Goal: Book appointment/travel/reservation

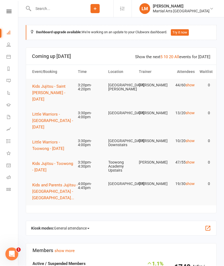
scroll to position [21, 0]
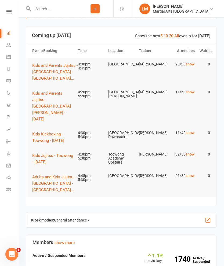
click at [46, 153] on span "Kids Jujitsu - Toowong - [DATE]" at bounding box center [52, 158] width 41 height 11
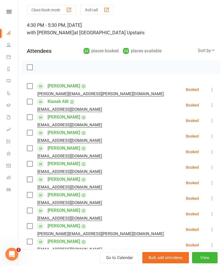
scroll to position [27, 0]
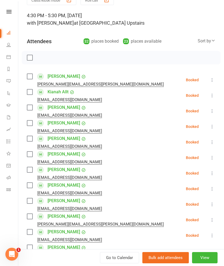
click at [30, 94] on label at bounding box center [29, 91] width 5 height 5
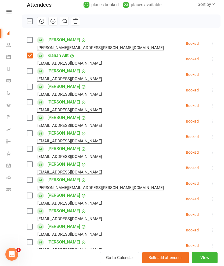
scroll to position [64, 0]
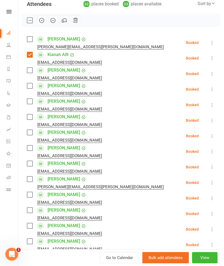
click at [209, 74] on button at bounding box center [212, 74] width 6 height 6
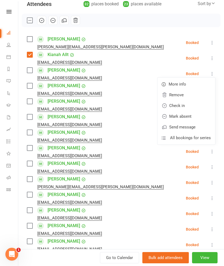
click at [185, 96] on link "Remove" at bounding box center [186, 95] width 58 height 11
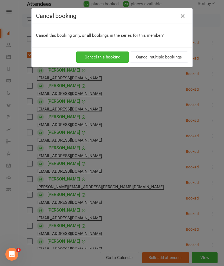
click at [164, 58] on button "Cancel multiple bookings" at bounding box center [159, 57] width 58 height 11
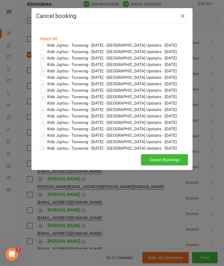
click at [171, 160] on button "Cancel Bookings" at bounding box center [164, 159] width 47 height 11
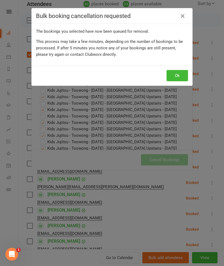
click at [184, 76] on button "Ok" at bounding box center [176, 75] width 21 height 11
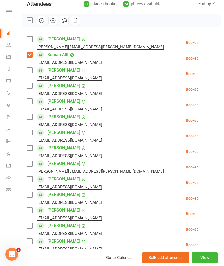
click at [209, 74] on button at bounding box center [212, 74] width 6 height 6
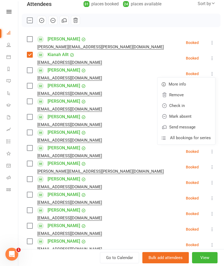
click at [191, 96] on link "Remove" at bounding box center [186, 95] width 58 height 11
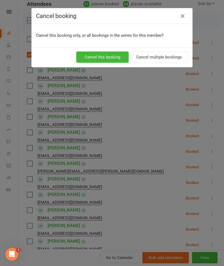
click at [170, 56] on button "Cancel multiple bookings" at bounding box center [159, 57] width 58 height 11
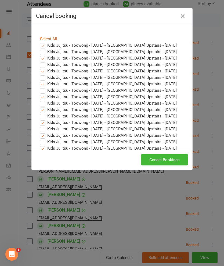
click at [161, 157] on button "Cancel Bookings" at bounding box center [164, 159] width 47 height 11
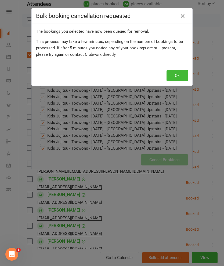
click at [180, 77] on button "Ok" at bounding box center [176, 75] width 21 height 11
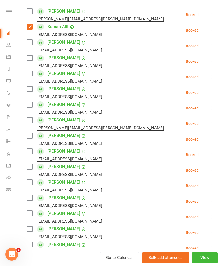
scroll to position [93, 0]
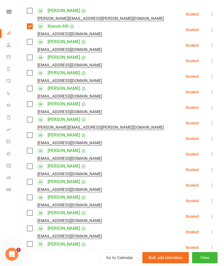
click at [209, 46] on button at bounding box center [212, 45] width 6 height 6
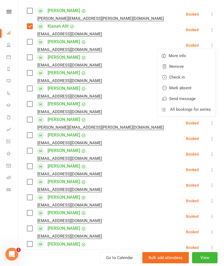
click at [189, 68] on link "Remove" at bounding box center [186, 66] width 58 height 11
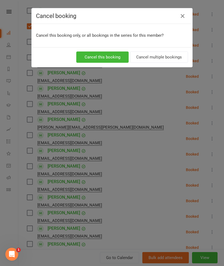
click at [175, 58] on button "Cancel multiple bookings" at bounding box center [159, 57] width 58 height 11
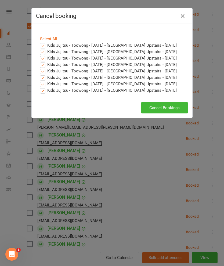
click at [170, 113] on button "Cancel Bookings" at bounding box center [164, 107] width 47 height 11
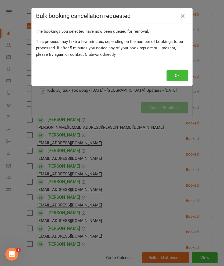
click at [178, 77] on button "Ok" at bounding box center [176, 75] width 21 height 11
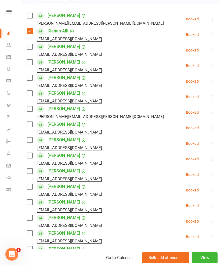
scroll to position [88, 0]
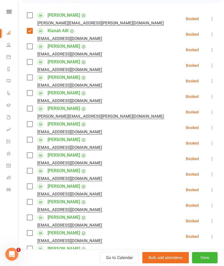
click at [27, 48] on label at bounding box center [29, 46] width 5 height 5
click at [28, 64] on label at bounding box center [29, 61] width 5 height 5
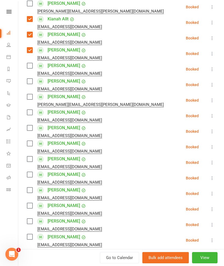
scroll to position [101, 0]
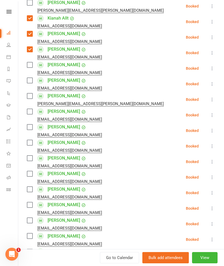
click at [28, 68] on label at bounding box center [29, 64] width 5 height 5
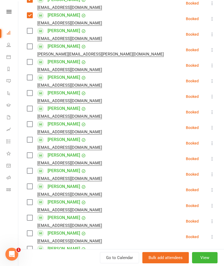
scroll to position [151, 0]
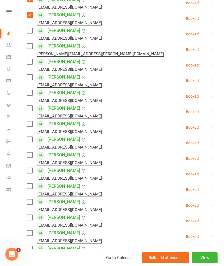
click at [29, 78] on label at bounding box center [29, 77] width 5 height 5
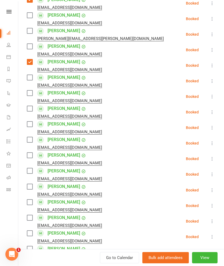
scroll to position [165, 0]
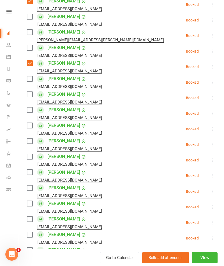
click at [28, 93] on label at bounding box center [29, 94] width 5 height 5
click at [30, 110] on label at bounding box center [29, 109] width 5 height 5
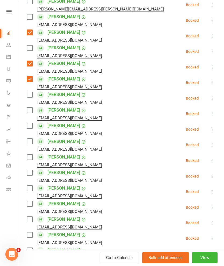
scroll to position [195, 0]
click at [30, 49] on label at bounding box center [29, 48] width 5 height 5
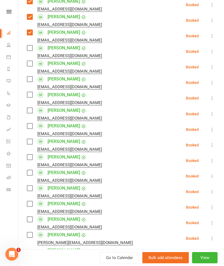
scroll to position [243, 0]
click at [28, 79] on label at bounding box center [29, 78] width 5 height 5
click at [32, 96] on label at bounding box center [29, 94] width 5 height 5
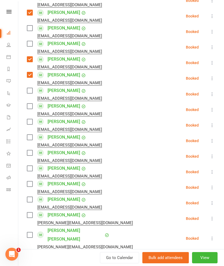
scroll to position [268, 0]
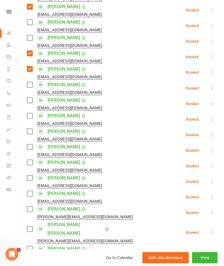
click at [31, 103] on label at bounding box center [29, 100] width 5 height 5
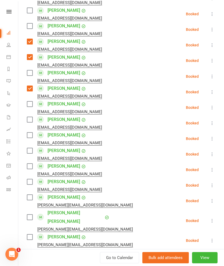
scroll to position [281, 0]
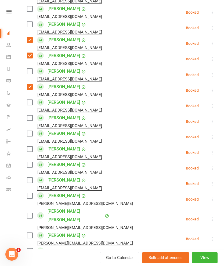
click at [30, 104] on label at bounding box center [29, 102] width 5 height 5
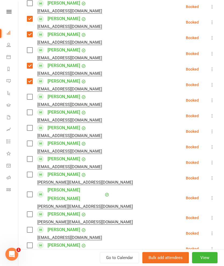
scroll to position [303, 0]
click at [31, 98] on label at bounding box center [29, 96] width 5 height 5
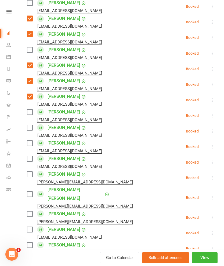
click at [31, 109] on label at bounding box center [29, 111] width 5 height 5
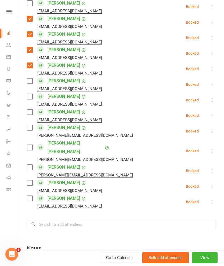
scroll to position [352, 0]
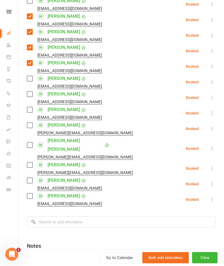
click at [27, 96] on label at bounding box center [29, 93] width 5 height 5
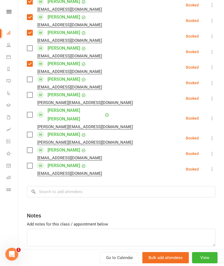
scroll to position [383, 0]
click at [29, 97] on label at bounding box center [29, 94] width 5 height 5
click at [29, 112] on label at bounding box center [29, 114] width 5 height 5
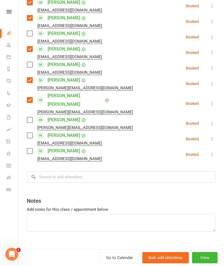
click at [31, 117] on label at bounding box center [29, 119] width 5 height 5
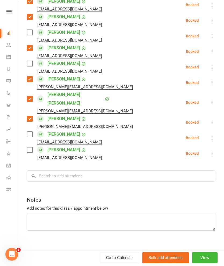
scroll to position [398, 0]
click at [29, 148] on label at bounding box center [29, 150] width 5 height 5
click at [155, 173] on input "search" at bounding box center [121, 176] width 188 height 11
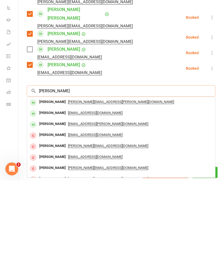
type input "[PERSON_NAME]"
click at [49, 184] on div "[PERSON_NAME]" at bounding box center [52, 188] width 31 height 8
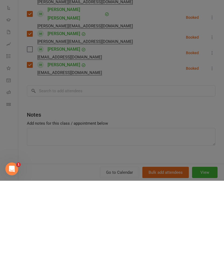
scroll to position [107, 0]
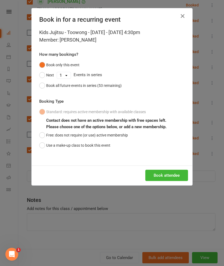
click at [52, 147] on button "Use a make-up class to book this event" at bounding box center [74, 145] width 71 height 10
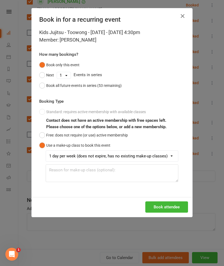
click at [167, 210] on button "Book attendee" at bounding box center [166, 207] width 43 height 11
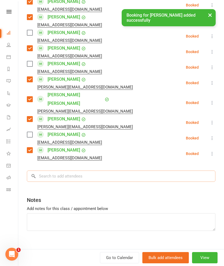
click at [156, 171] on input "search" at bounding box center [121, 176] width 188 height 11
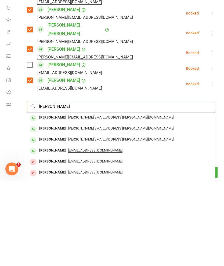
type input "[PERSON_NAME]"
click at [45, 199] on div "[PERSON_NAME]" at bounding box center [52, 203] width 31 height 8
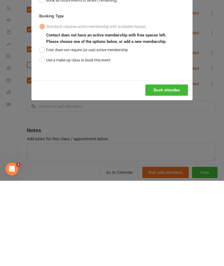
scroll to position [192, 0]
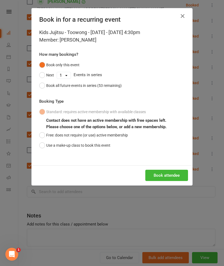
click at [91, 144] on button "Use a make-up class to book this event" at bounding box center [74, 145] width 71 height 10
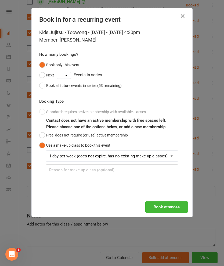
click at [166, 205] on button "Book attendee" at bounding box center [166, 207] width 43 height 11
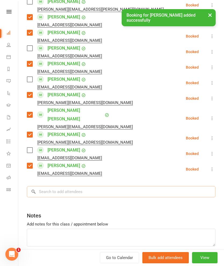
click at [129, 186] on input "search" at bounding box center [121, 191] width 188 height 11
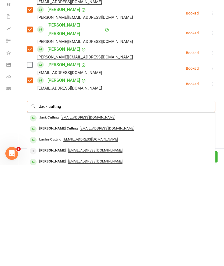
type input "Jack cutting"
click at [45, 215] on div "Jack Cutting" at bounding box center [49, 219] width 24 height 8
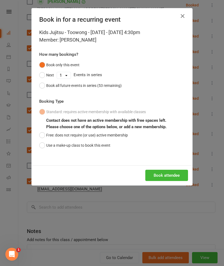
click at [95, 149] on button "Use a make-up class to book this event" at bounding box center [74, 145] width 71 height 10
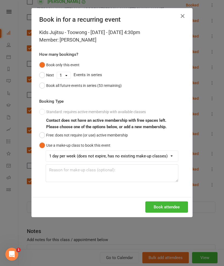
click at [172, 202] on button "Book attendee" at bounding box center [166, 207] width 43 height 11
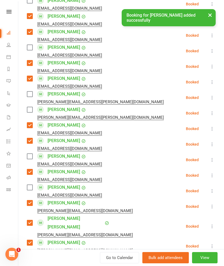
scroll to position [320, 0]
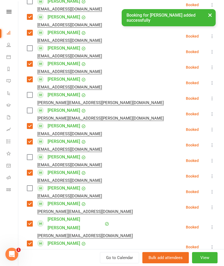
click at [29, 110] on label at bounding box center [29, 110] width 5 height 5
click at [30, 97] on label at bounding box center [29, 94] width 5 height 5
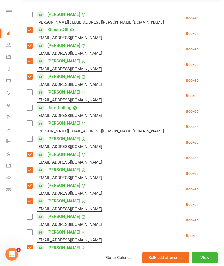
scroll to position [89, 0]
click at [31, 107] on label at bounding box center [29, 107] width 5 height 5
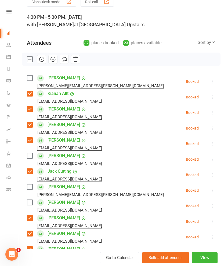
scroll to position [25, 0]
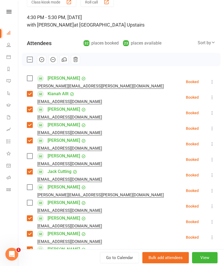
click at [31, 202] on label at bounding box center [29, 202] width 5 height 5
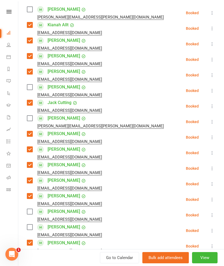
scroll to position [95, 0]
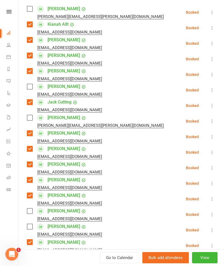
click at [30, 149] on label at bounding box center [29, 148] width 5 height 5
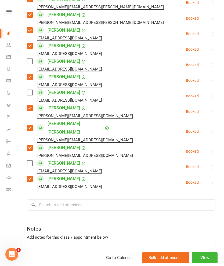
scroll to position [422, 0]
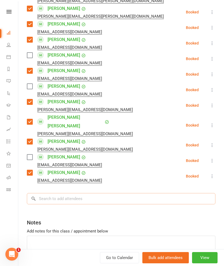
click at [164, 193] on input "search" at bounding box center [121, 198] width 188 height 11
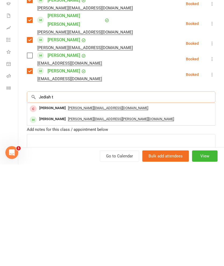
type input "Jediah t"
click at [41, 217] on div "[PERSON_NAME]" at bounding box center [52, 221] width 31 height 8
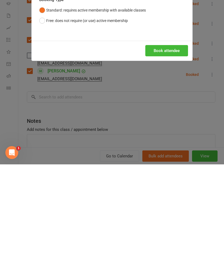
scroll to position [401, 0]
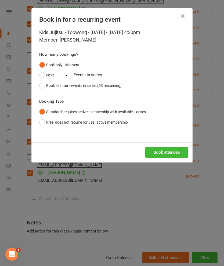
click at [42, 88] on button "Book all future events in series (53 remaining)" at bounding box center [80, 85] width 82 height 10
click at [170, 150] on button "Book attendee" at bounding box center [166, 152] width 43 height 11
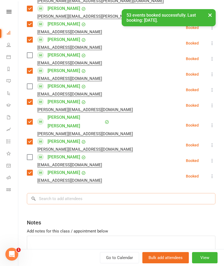
click at [136, 193] on input "search" at bounding box center [121, 198] width 188 height 11
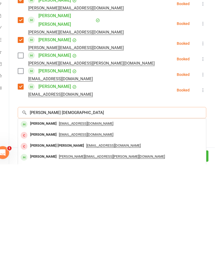
type input "[PERSON_NAME] [DEMOGRAPHIC_DATA]"
click at [54, 222] on div "[PERSON_NAME]" at bounding box center [52, 226] width 31 height 8
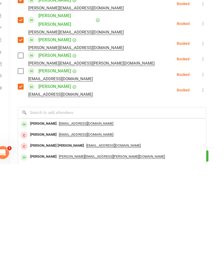
scroll to position [509, 0]
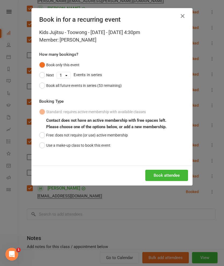
click at [98, 144] on button "Use a make-up class to book this event" at bounding box center [74, 145] width 71 height 10
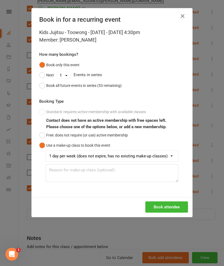
click at [163, 206] on button "Book attendee" at bounding box center [166, 207] width 43 height 11
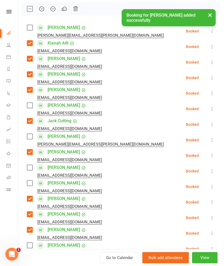
scroll to position [68, 0]
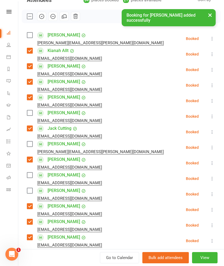
click at [30, 193] on label at bounding box center [29, 190] width 5 height 5
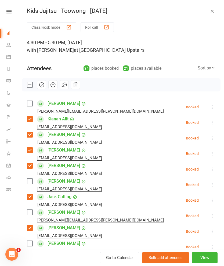
scroll to position [0, 0]
click at [39, 85] on icon "button" at bounding box center [42, 85] width 6 height 6
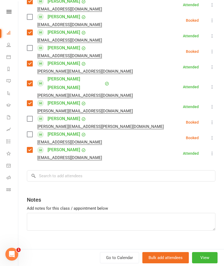
scroll to position [476, 0]
click at [57, 171] on input "search" at bounding box center [121, 176] width 188 height 11
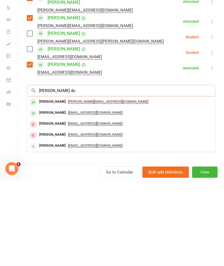
type input "[PERSON_NAME] du"
click at [43, 184] on div "[PERSON_NAME]" at bounding box center [52, 188] width 31 height 8
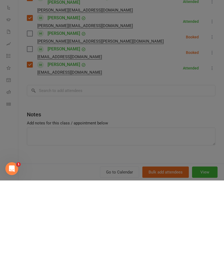
scroll to position [595, 0]
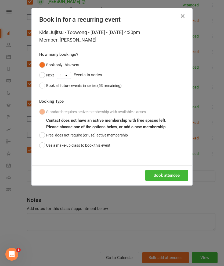
click at [84, 144] on button "Use a make-up class to book this event" at bounding box center [74, 145] width 71 height 10
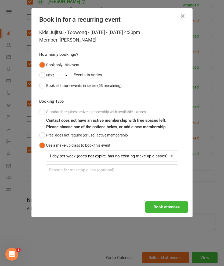
click at [159, 206] on button "Book attendee" at bounding box center [166, 207] width 43 height 11
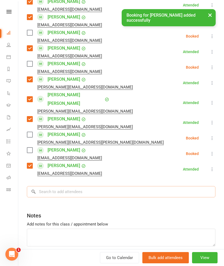
click at [144, 188] on input "search" at bounding box center [121, 191] width 188 height 11
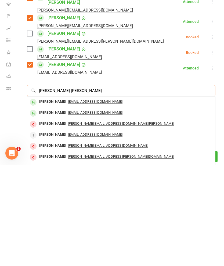
type input "[PERSON_NAME] [PERSON_NAME]"
click at [44, 199] on div "[PERSON_NAME]" at bounding box center [52, 203] width 31 height 8
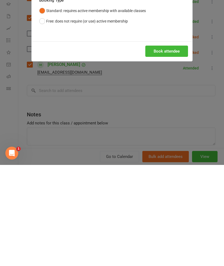
scroll to position [696, 0]
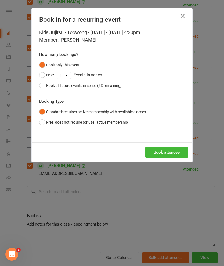
click at [166, 151] on button "Book attendee" at bounding box center [166, 152] width 43 height 11
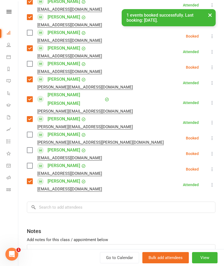
click at [31, 163] on label at bounding box center [29, 165] width 5 height 5
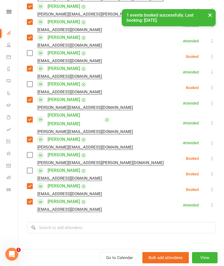
click at [32, 152] on label at bounding box center [29, 154] width 5 height 5
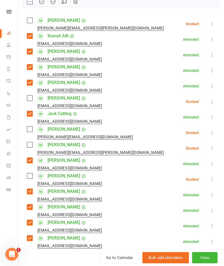
scroll to position [76, 0]
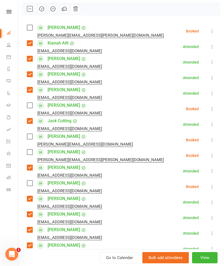
click at [32, 137] on label at bounding box center [29, 136] width 5 height 5
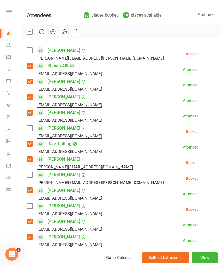
scroll to position [51, 0]
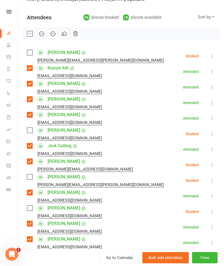
click at [38, 37] on button "button" at bounding box center [41, 33] width 9 height 9
click at [30, 36] on label at bounding box center [29, 33] width 5 height 5
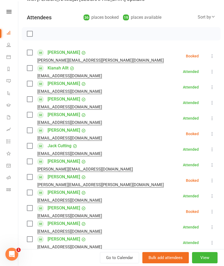
click at [31, 53] on label at bounding box center [29, 52] width 5 height 5
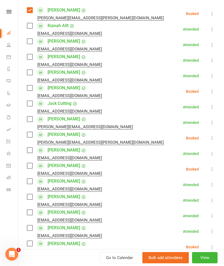
scroll to position [95, 0]
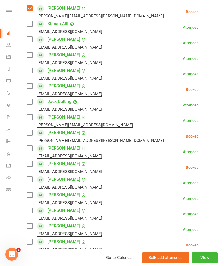
click at [30, 87] on label at bounding box center [29, 85] width 5 height 5
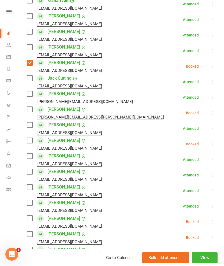
scroll to position [119, 0]
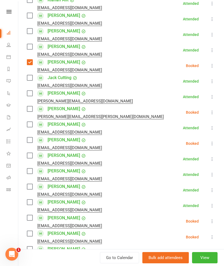
click at [29, 112] on label at bounding box center [29, 108] width 5 height 5
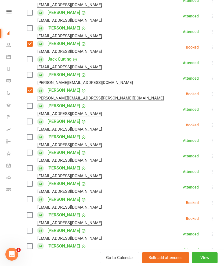
scroll to position [146, 0]
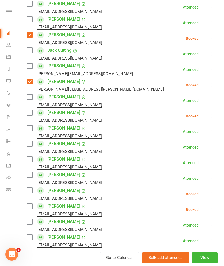
click at [31, 113] on label at bounding box center [29, 112] width 5 height 5
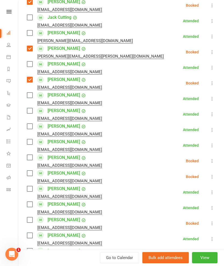
scroll to position [190, 0]
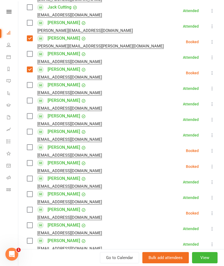
click at [29, 149] on label at bounding box center [29, 147] width 5 height 5
click at [31, 165] on label at bounding box center [29, 162] width 5 height 5
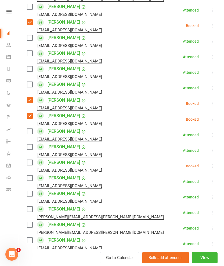
scroll to position [245, 0]
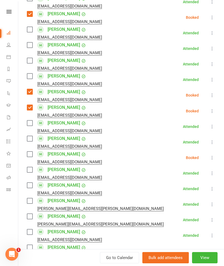
click at [32, 156] on label at bounding box center [29, 154] width 5 height 5
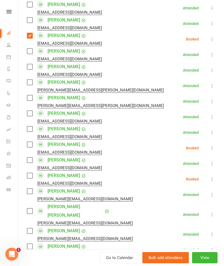
click at [32, 147] on label at bounding box center [29, 144] width 5 height 5
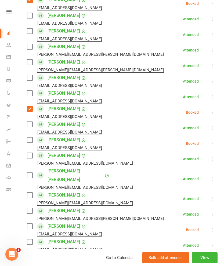
scroll to position [408, 0]
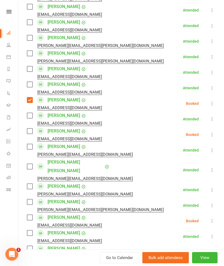
click at [31, 132] on label at bounding box center [29, 131] width 5 height 5
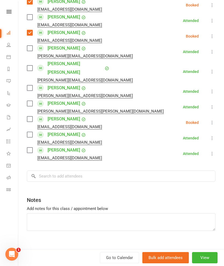
click at [32, 116] on label at bounding box center [29, 118] width 5 height 5
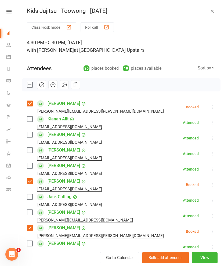
scroll to position [0, 0]
click at [52, 85] on icon "button" at bounding box center [53, 85] width 2 height 0
click at [27, 86] on label at bounding box center [29, 84] width 5 height 5
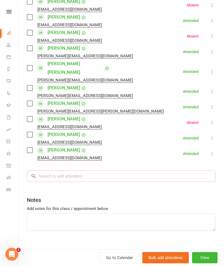
click at [152, 171] on input "search" at bounding box center [121, 176] width 188 height 11
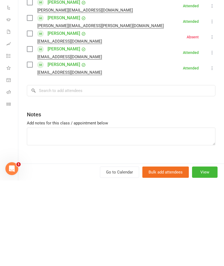
scroll to position [709, 0]
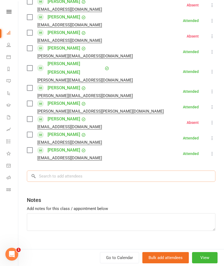
click at [58, 171] on input "search" at bounding box center [121, 176] width 188 height 11
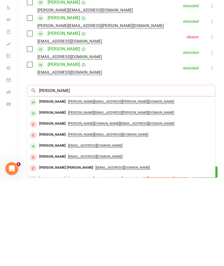
type input "[PERSON_NAME]"
click at [42, 184] on div "[PERSON_NAME]" at bounding box center [52, 188] width 31 height 8
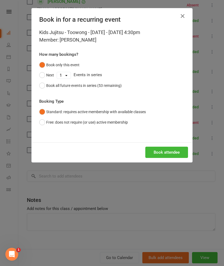
click at [44, 89] on button "Book all future events in series (53 remaining)" at bounding box center [80, 85] width 82 height 10
click at [164, 157] on button "Book attendee" at bounding box center [166, 152] width 43 height 11
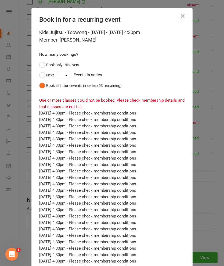
click at [45, 66] on button "Book only this event" at bounding box center [59, 65] width 40 height 10
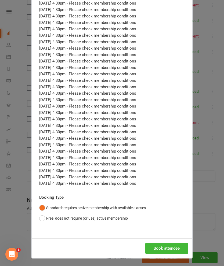
click at [168, 249] on button "Book attendee" at bounding box center [166, 248] width 43 height 11
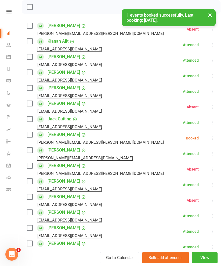
scroll to position [75, 0]
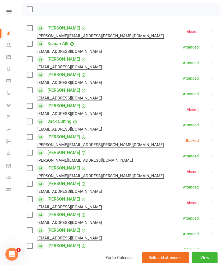
click at [32, 136] on label at bounding box center [29, 136] width 5 height 5
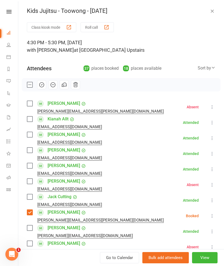
scroll to position [0, 0]
click at [41, 86] on icon "button" at bounding box center [42, 85] width 6 height 6
click at [29, 83] on label at bounding box center [29, 84] width 5 height 5
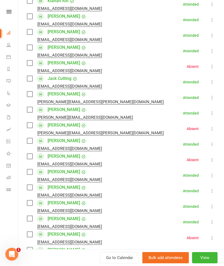
scroll to position [118, 0]
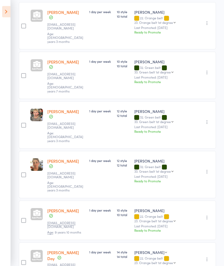
scroll to position [339, 0]
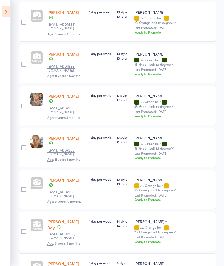
click at [10, 13] on icon at bounding box center [6, 11] width 8 height 11
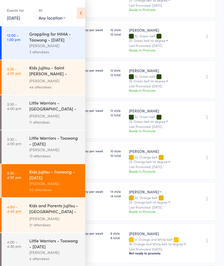
click at [19, 21] on link "9 Sep, 2025" at bounding box center [13, 18] width 13 height 6
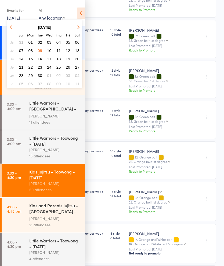
click at [67, 9] on div "Events for 9 Sep, 2025 9 Sep, 2025 September 2025 Sun Mon Tue Wed Thu Fri Sat 3…" at bounding box center [42, 13] width 85 height 27
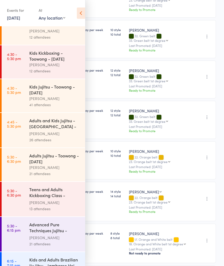
scroll to position [265, 0]
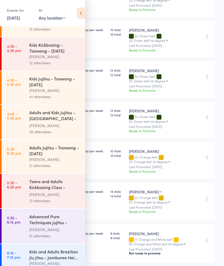
click at [32, 94] on div "Kyle Elkenhans" at bounding box center [54, 90] width 51 height 6
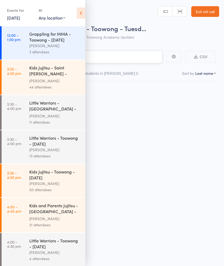
scroll to position [4, 0]
click at [78, 13] on icon at bounding box center [81, 13] width 8 height 11
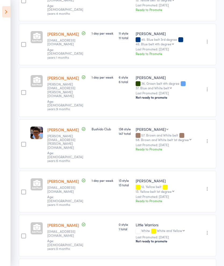
scroll to position [395, 0]
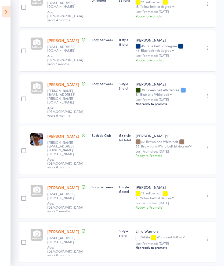
click at [9, 14] on icon at bounding box center [6, 11] width 8 height 11
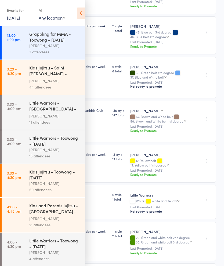
click at [14, 18] on link "9 Sep, 2025" at bounding box center [13, 18] width 13 height 6
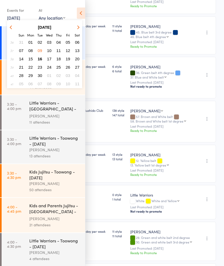
click at [40, 45] on span "02" at bounding box center [40, 42] width 5 height 5
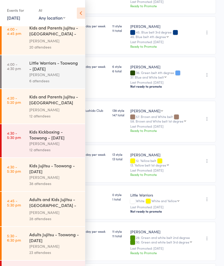
scroll to position [180, 0]
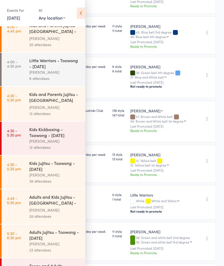
click at [35, 171] on div "Kids Jujitsu - Toowong - [DATE]" at bounding box center [54, 166] width 51 height 12
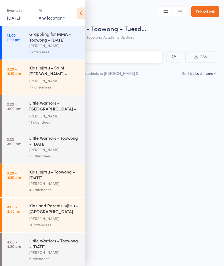
scroll to position [4, 0]
click at [78, 14] on icon at bounding box center [81, 13] width 8 height 11
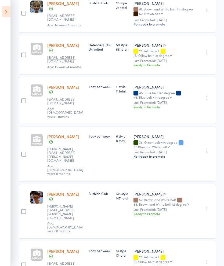
scroll to position [246, 0]
